Goal: Transaction & Acquisition: Purchase product/service

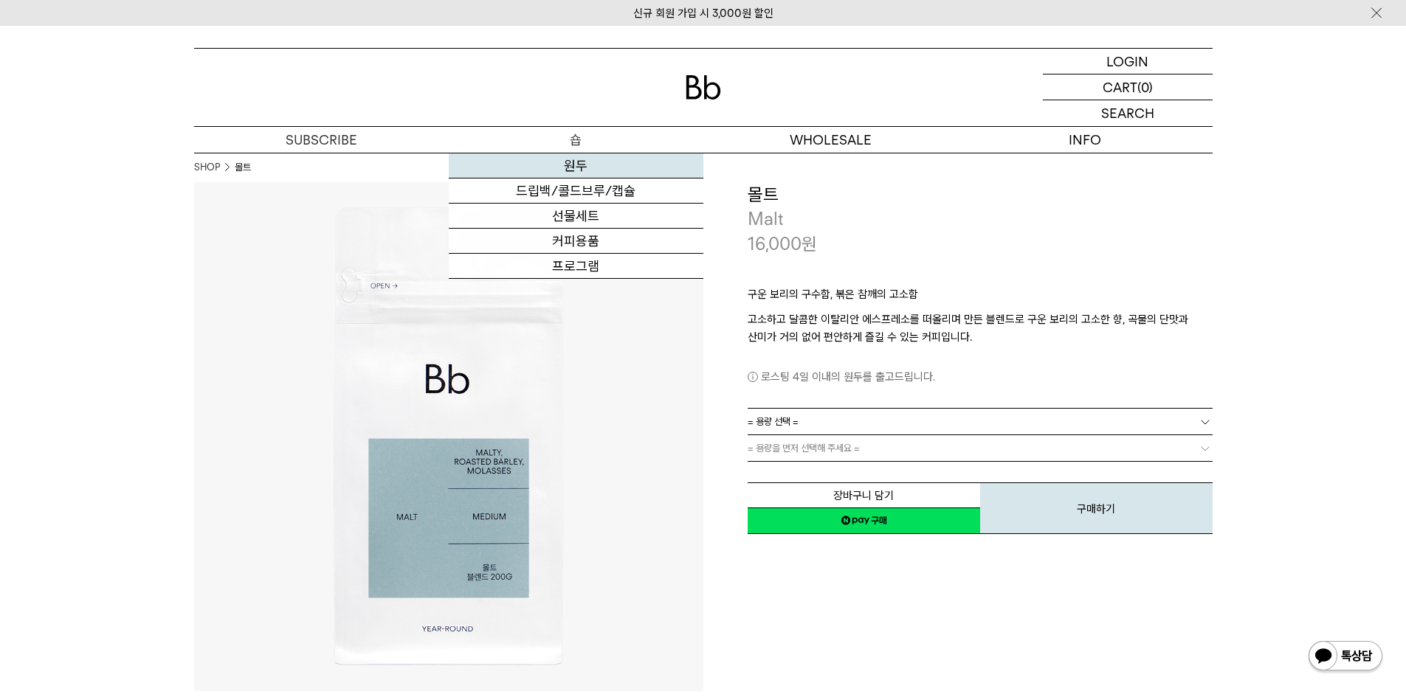
click at [588, 162] on link "원두" at bounding box center [576, 165] width 255 height 25
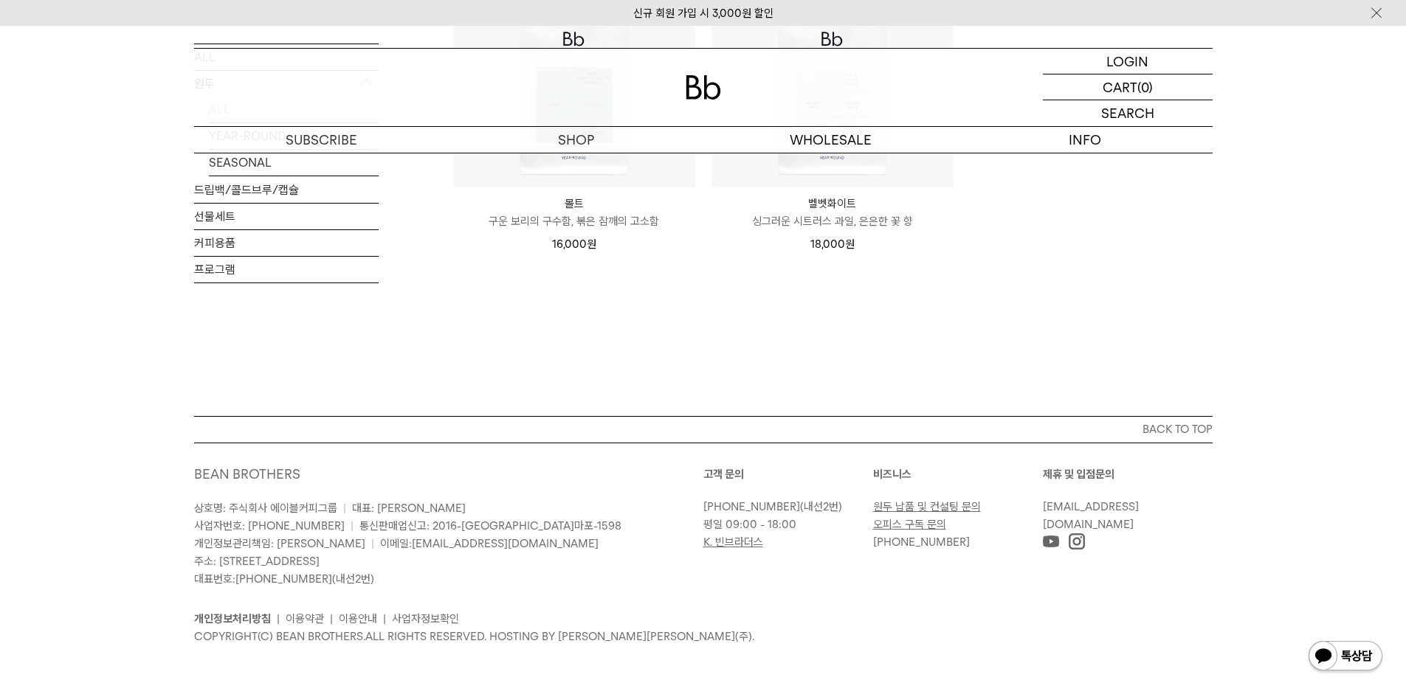
scroll to position [5461, 0]
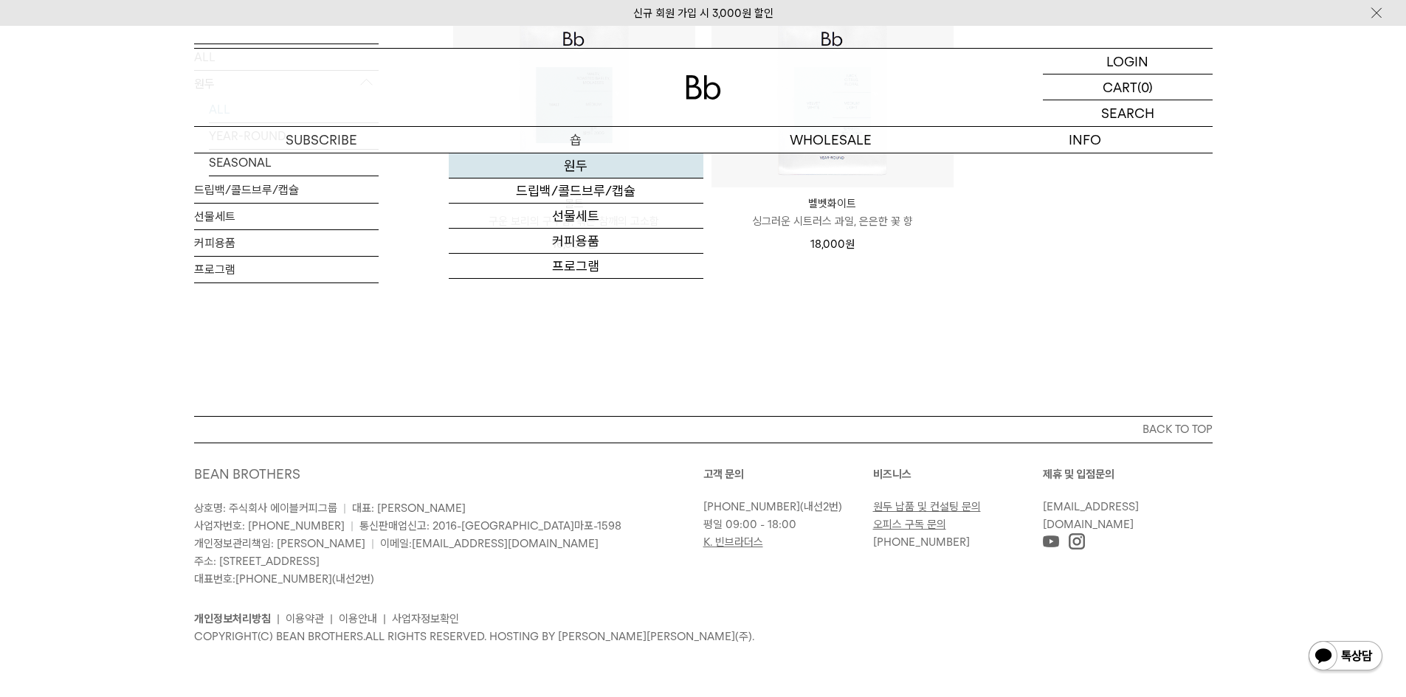
click at [549, 179] on link "원두" at bounding box center [576, 165] width 255 height 25
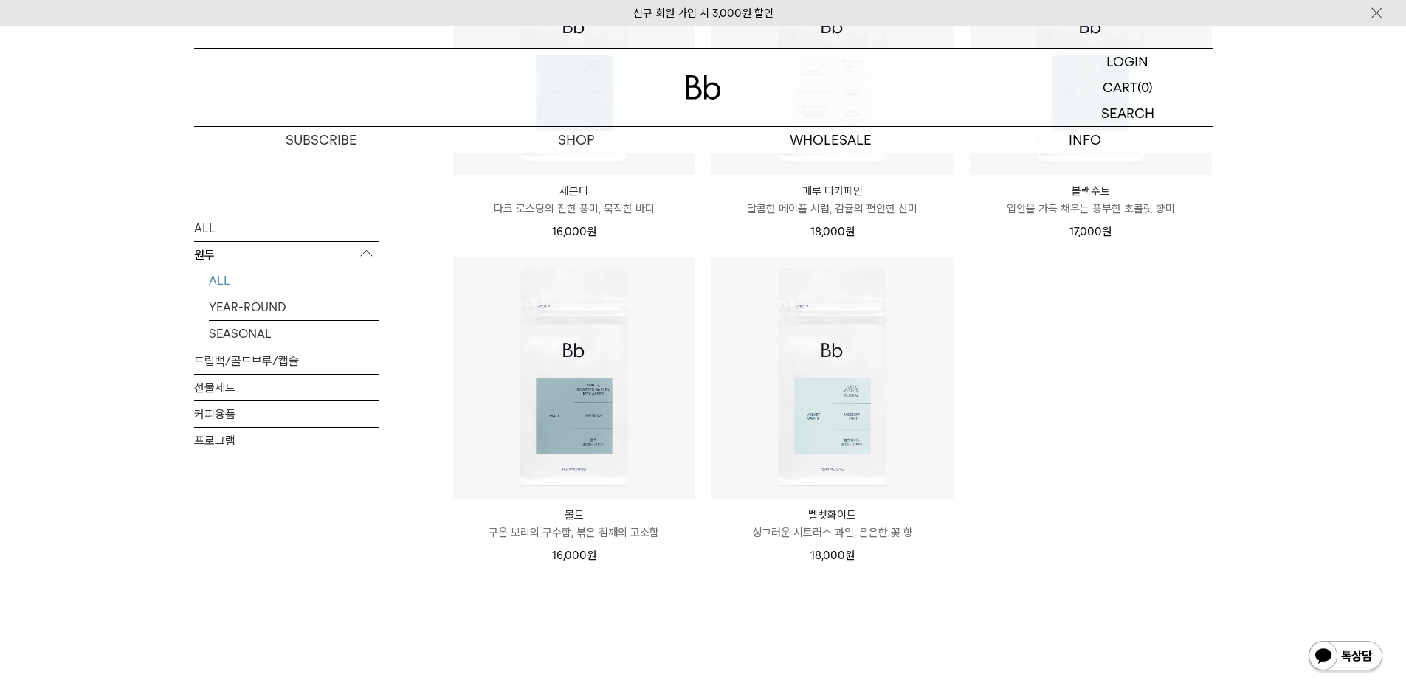
scroll to position [959, 0]
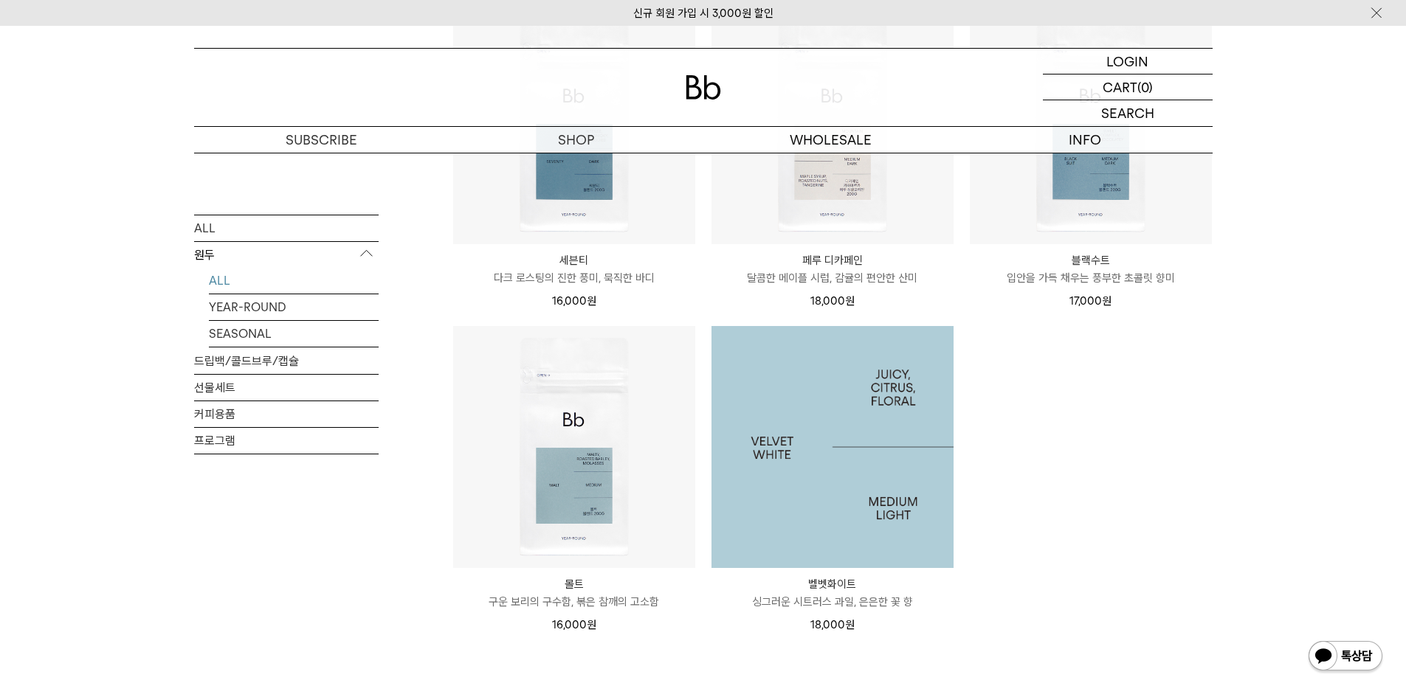
click at [865, 469] on img at bounding box center [832, 447] width 242 height 242
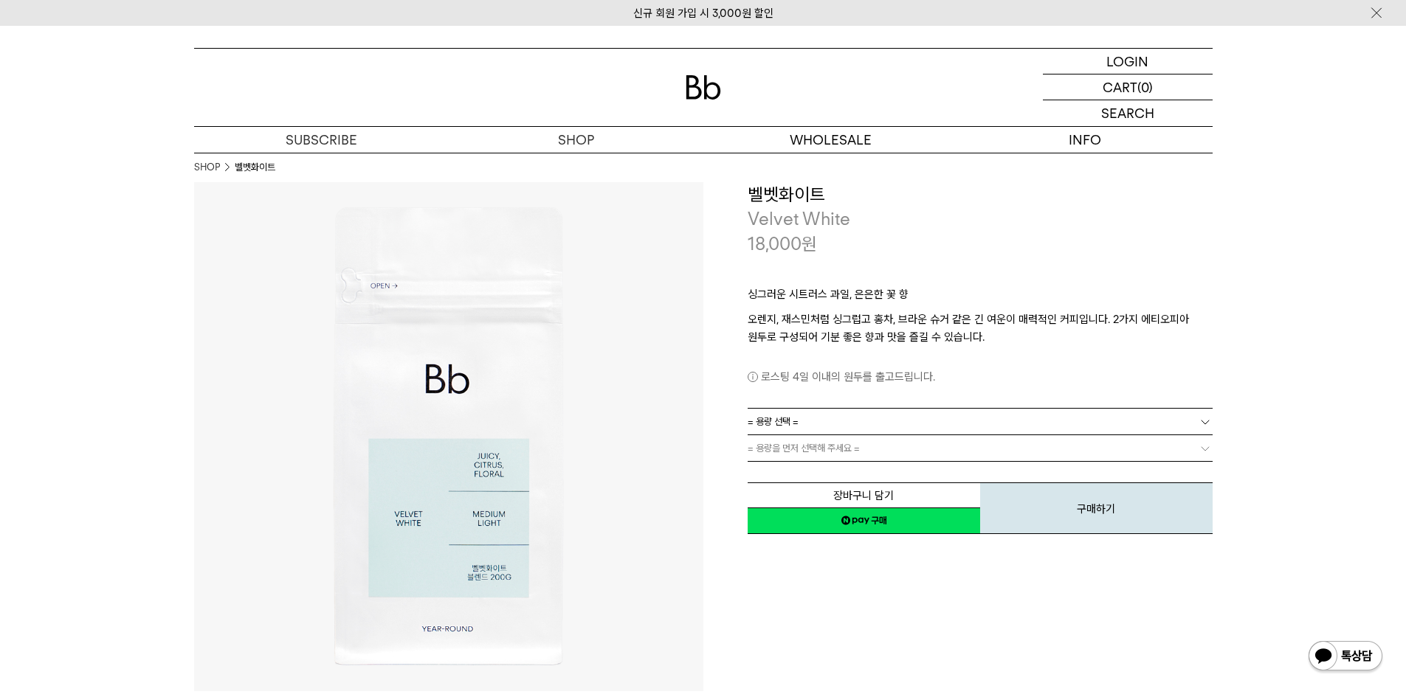
click at [868, 409] on link "= 용량 선택 =" at bounding box center [980, 422] width 465 height 26
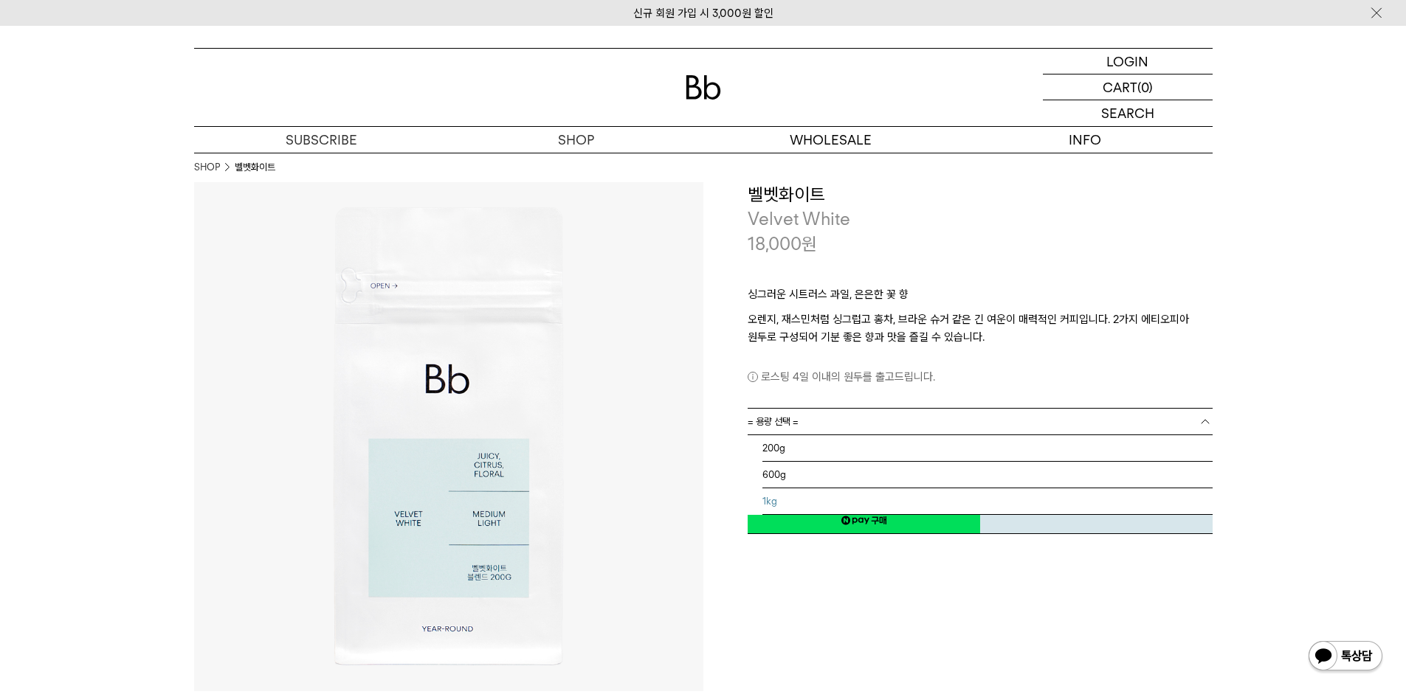
click at [833, 489] on li "1kg" at bounding box center [987, 502] width 450 height 27
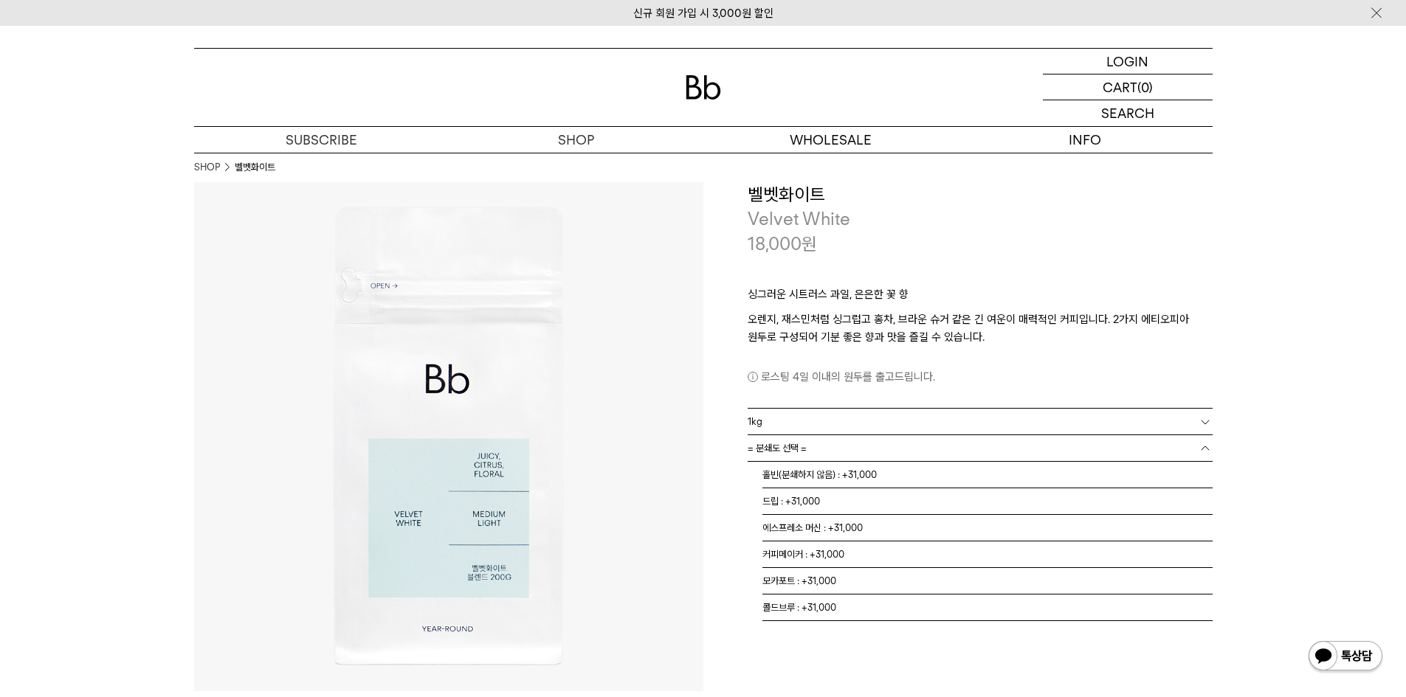
click at [842, 435] on link "= 분쇄도 선택 =" at bounding box center [980, 448] width 465 height 26
click at [846, 462] on li "홀빈(분쇄하지 않음) : +31,000" at bounding box center [987, 475] width 450 height 27
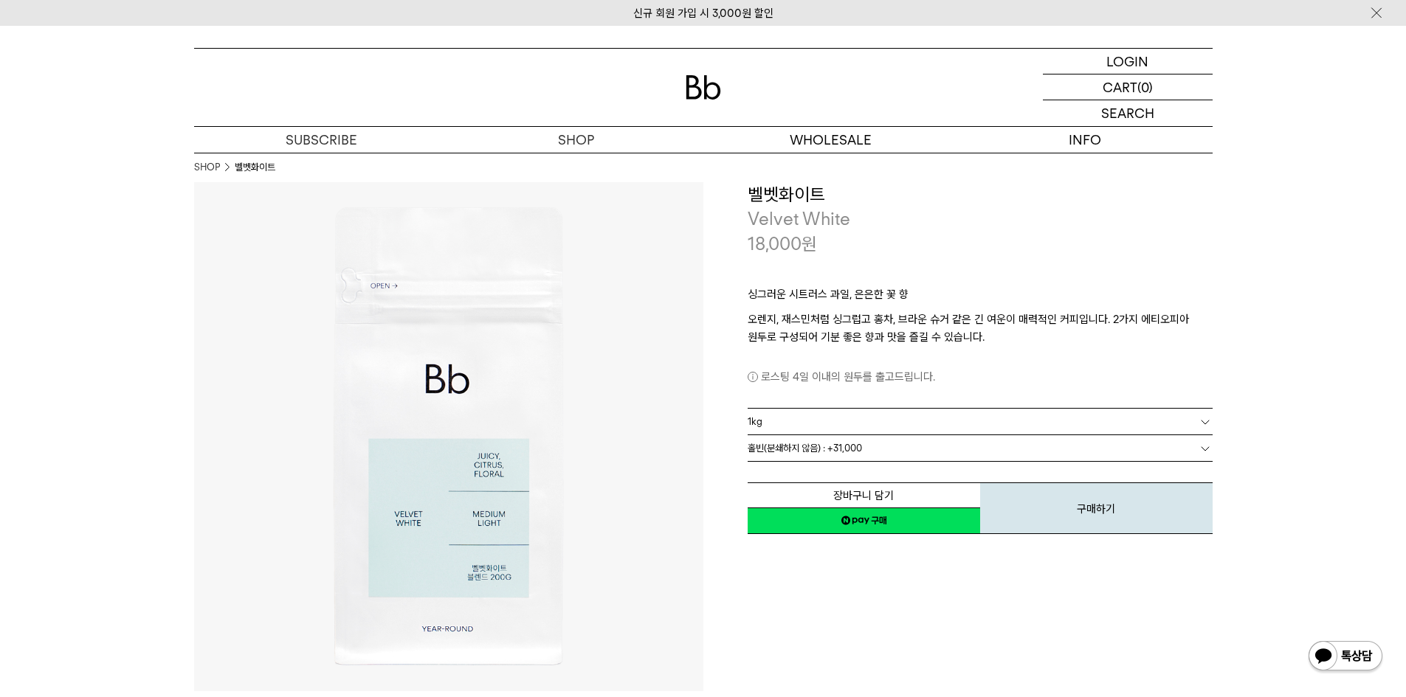
click at [852, 553] on div "**********" at bounding box center [957, 436] width 509 height 509
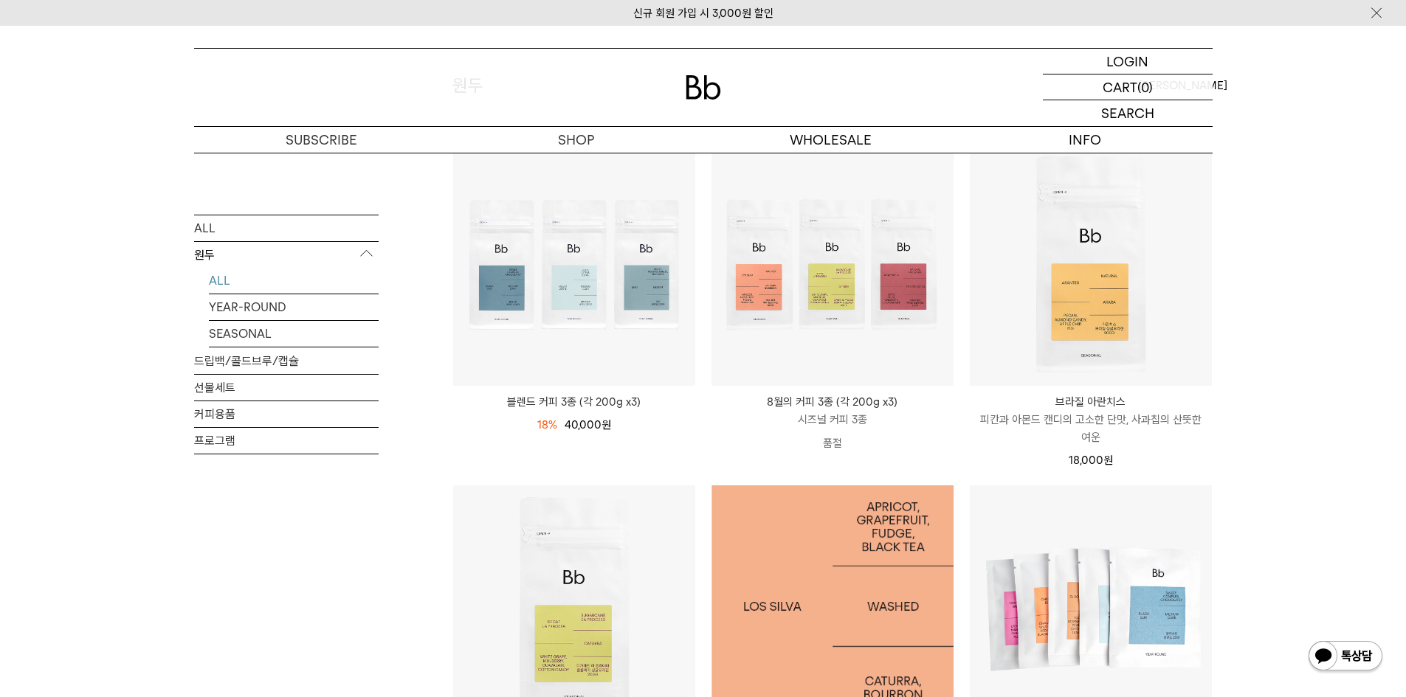
scroll to position [148, 0]
